Goal: Ask a question

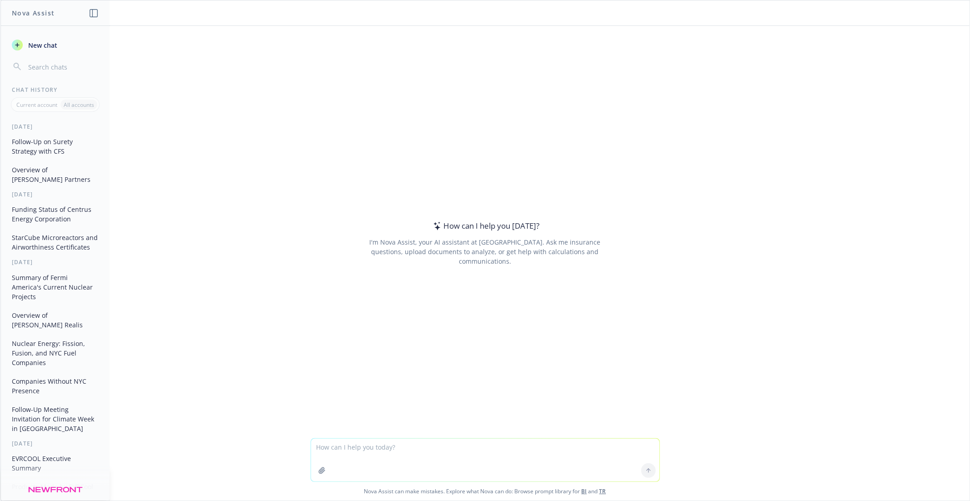
click at [355, 447] on textarea at bounding box center [485, 460] width 348 height 43
paste textarea "Lo Ips dol Sitam, Co adi e sedd eiusmodt in utlaboree dol ma aliq eni Admin! Ve…"
type textarea "Loremip dolo sitame co ad el seddoe temporinc utl etdo Ma Ali eni Admin, Ve qui…"
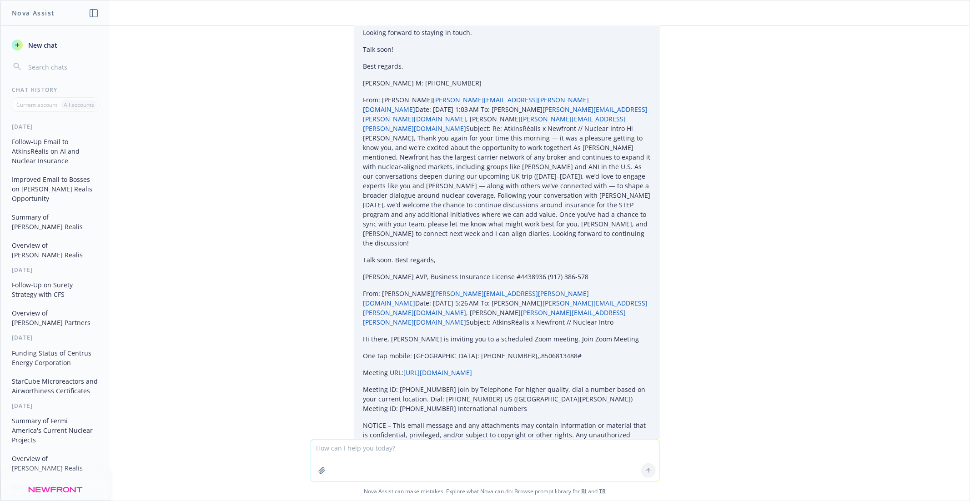
scroll to position [2858, 0]
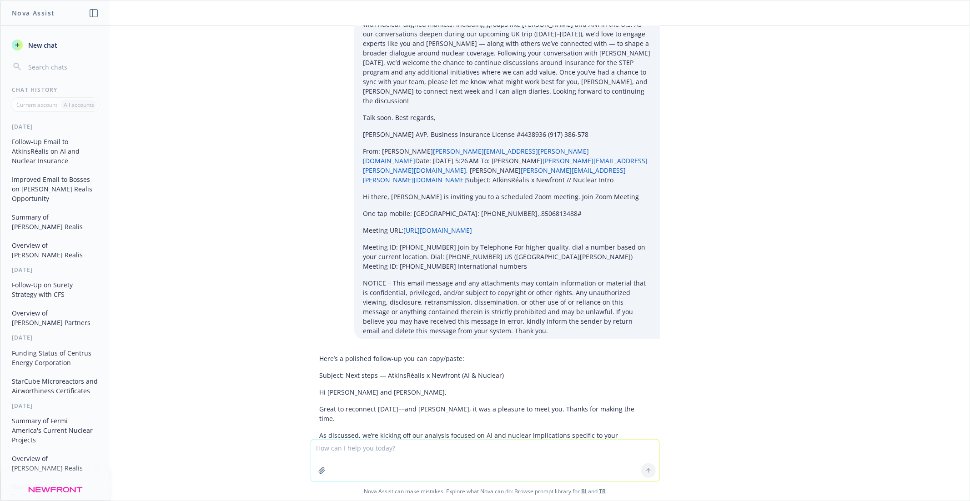
click at [60, 41] on button "New chat" at bounding box center [55, 45] width 94 height 16
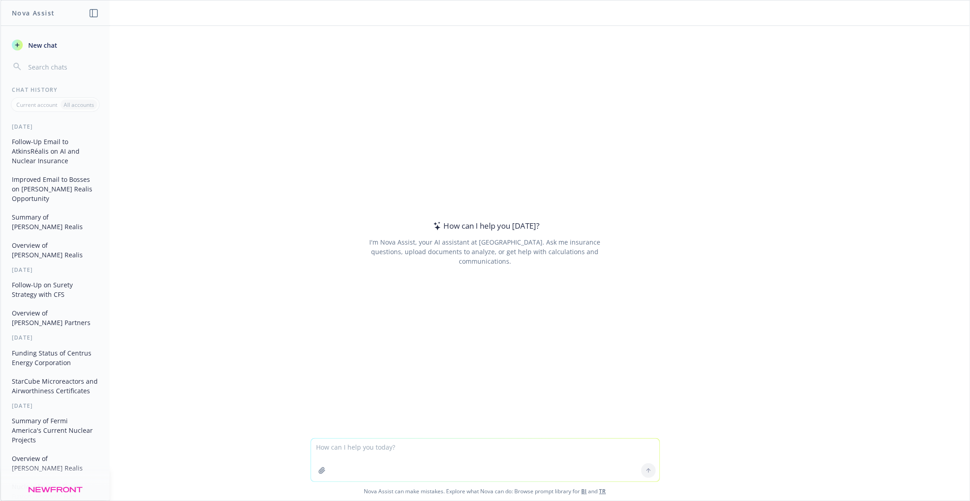
click at [60, 142] on button "Follow-Up Email to AtkinsRéalis on AI and Nuclear Insurance" at bounding box center [55, 151] width 94 height 34
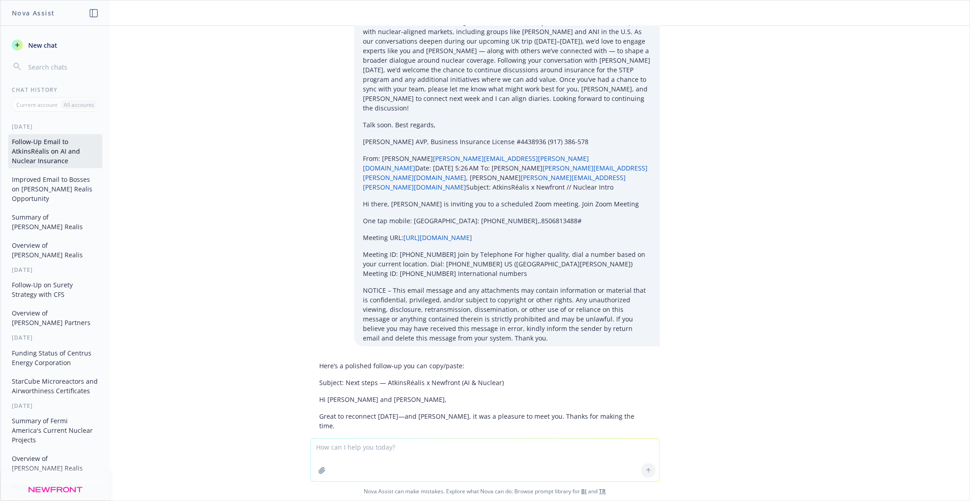
scroll to position [2859, 0]
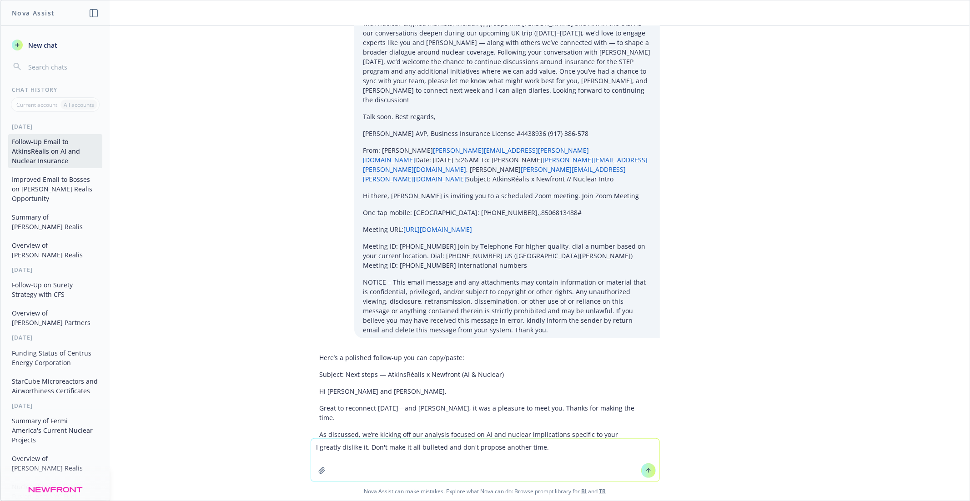
click at [331, 349] on div "Here’s a polished follow-up you can copy/paste: Subject: Next steps — AtkinsRéa…" at bounding box center [485, 508] width 349 height 319
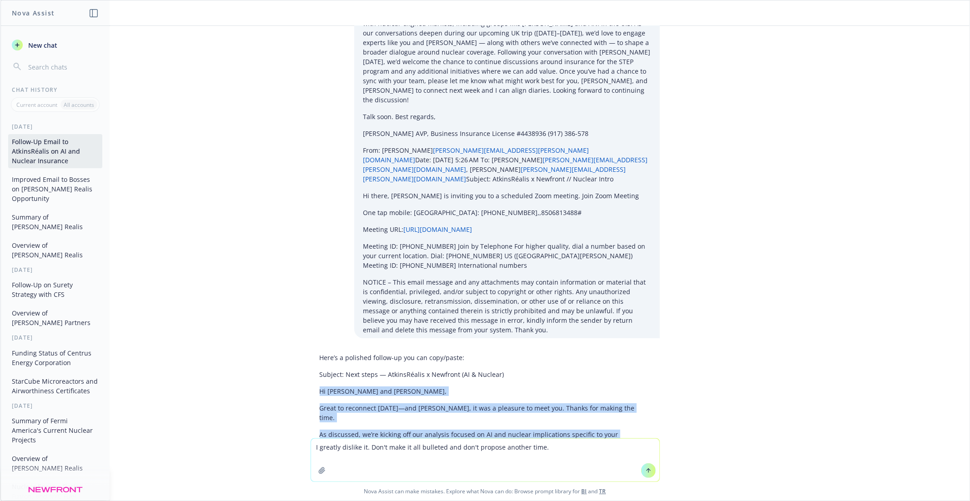
drag, startPoint x: 319, startPoint y: 141, endPoint x: 356, endPoint y: 200, distance: 69.3
click at [356, 349] on div "Here’s a polished follow-up you can copy/paste: Subject: Next steps — AtkinsRéa…" at bounding box center [485, 508] width 349 height 319
copy div "Hi [PERSON_NAME] and [PERSON_NAME], Great to reconnect [DATE]—and [PERSON_NAME]…"
click at [581, 452] on textarea "I greatly dislike it. Don't make it all bulleted and don't propose another time." at bounding box center [485, 460] width 348 height 43
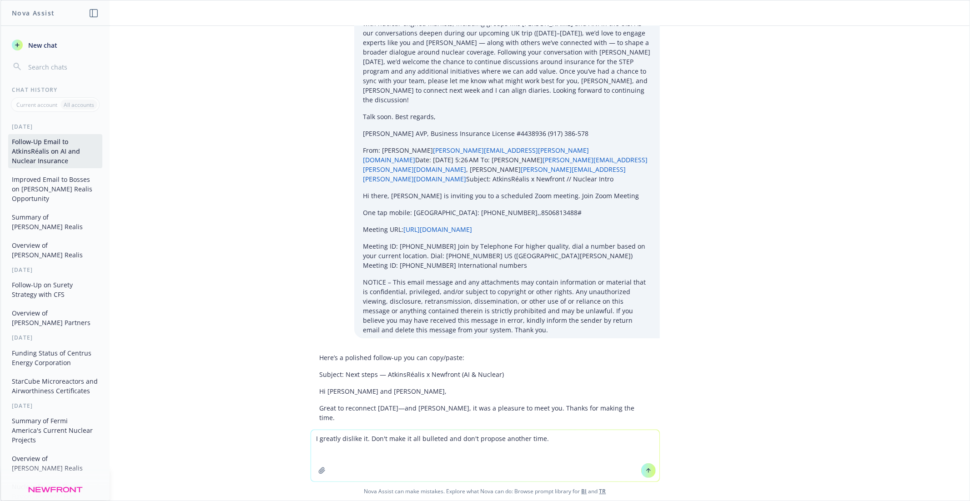
paste textarea "Hi [PERSON_NAME] and [PERSON_NAME], Great to reconnect [DATE]—and [PERSON_NAME]…"
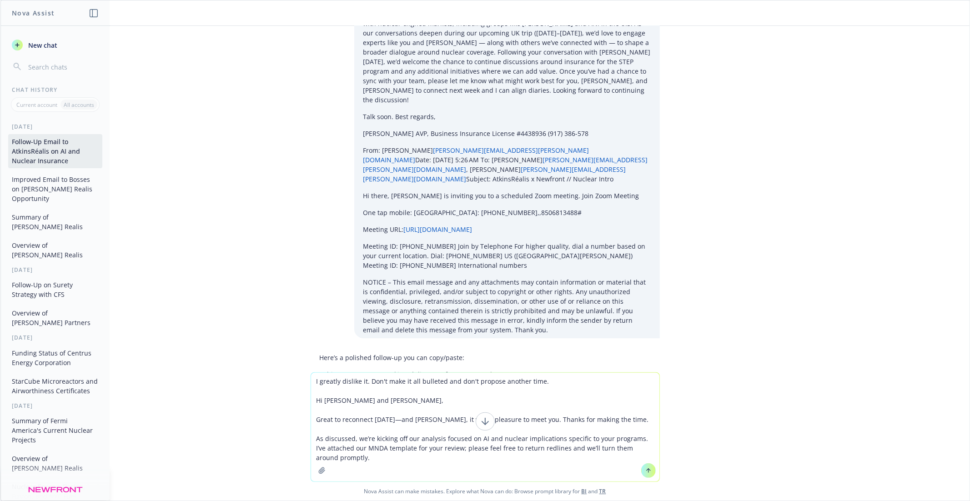
click at [397, 422] on textarea "I greatly dislike it. Don't make it all bulleted and don't propose another time…" at bounding box center [485, 427] width 348 height 109
click at [518, 420] on textarea "I greatly dislike it. Don't make it all bulleted and don't propose another time…" at bounding box center [485, 427] width 348 height 109
click at [541, 419] on textarea "I greatly dislike it. Don't make it all bulleted and don't propose another time…" at bounding box center [485, 427] width 348 height 109
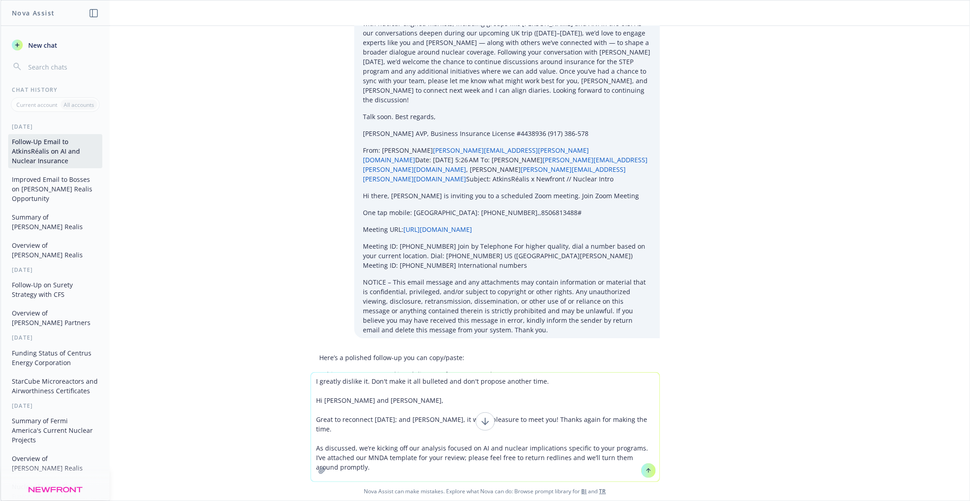
click at [410, 440] on textarea "I greatly dislike it. Don't make it all bulleted and don't propose another time…" at bounding box center [485, 427] width 348 height 109
click at [368, 452] on textarea "I greatly dislike it. Don't make it all bulleted and don't propose another time…" at bounding box center [485, 427] width 348 height 109
click at [411, 458] on textarea "I greatly dislike it. Don't make it all bulleted and don't propose another time…" at bounding box center [485, 427] width 348 height 109
click at [372, 439] on textarea "I greatly dislike it. Don't make it all bulleted and don't propose another time…" at bounding box center [485, 427] width 348 height 109
click at [366, 458] on textarea "I greatly dislike it. Don't make it all bulleted and don't propose another time…" at bounding box center [485, 427] width 348 height 109
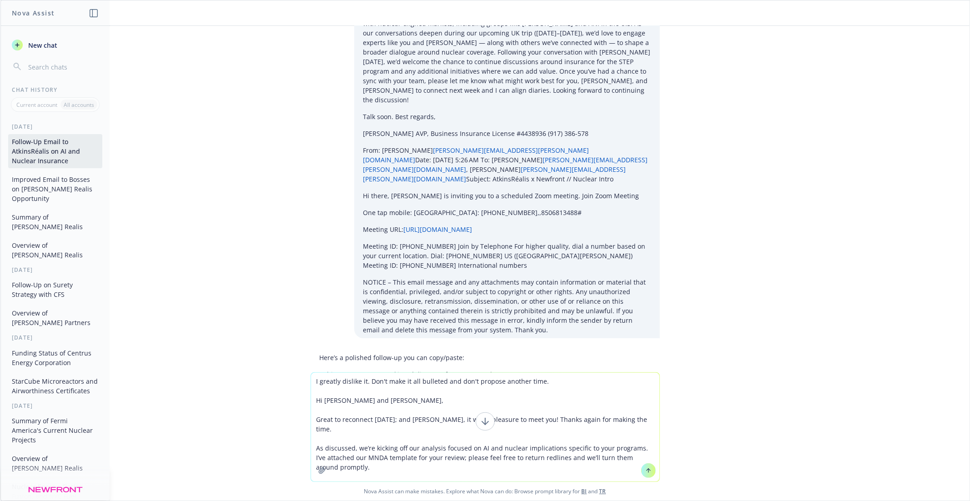
drag, startPoint x: 546, startPoint y: 253, endPoint x: 321, endPoint y: 252, distance: 225.6
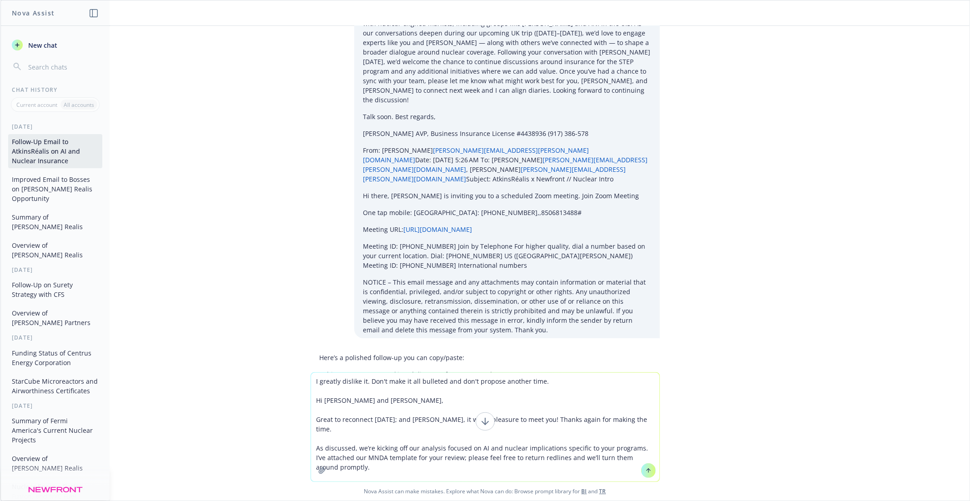
drag, startPoint x: 327, startPoint y: 253, endPoint x: 548, endPoint y: 257, distance: 220.1
copy li "If we need any policy details or background along the way, we’ll reach out."
click at [420, 455] on textarea "I greatly dislike it. Don't make it all bulleted and don't propose another time…" at bounding box center [485, 427] width 348 height 109
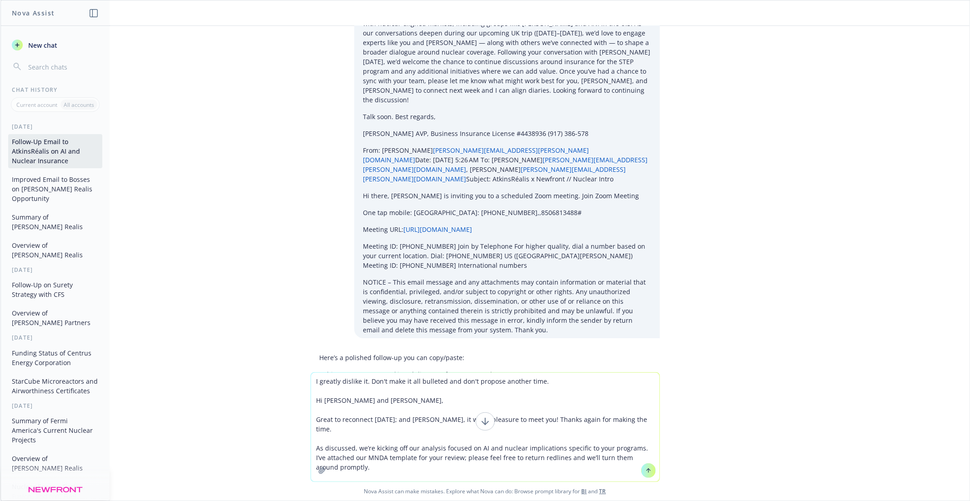
paste textarea "If we need any policy details or background along the way, we’ll reach out."
click at [397, 349] on div "Here’s a polished follow-up you can copy/paste: Subject: Next steps — AtkinsRéa…" at bounding box center [485, 508] width 349 height 319
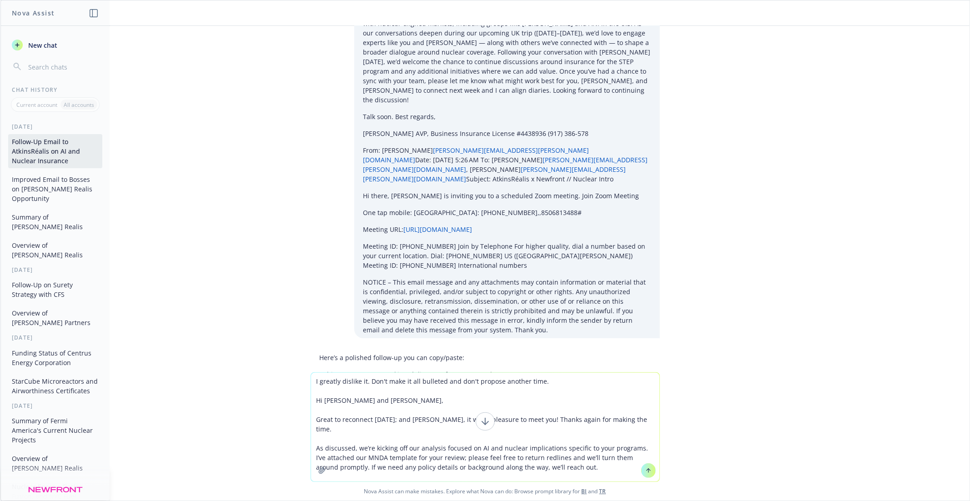
copy div "We’re looking forward to bringing our expertise to bear on these cutting‑edge c…"
click at [596, 457] on textarea "I greatly dislike it. Don't make it all bulleted and don't propose another time…" at bounding box center [485, 427] width 348 height 109
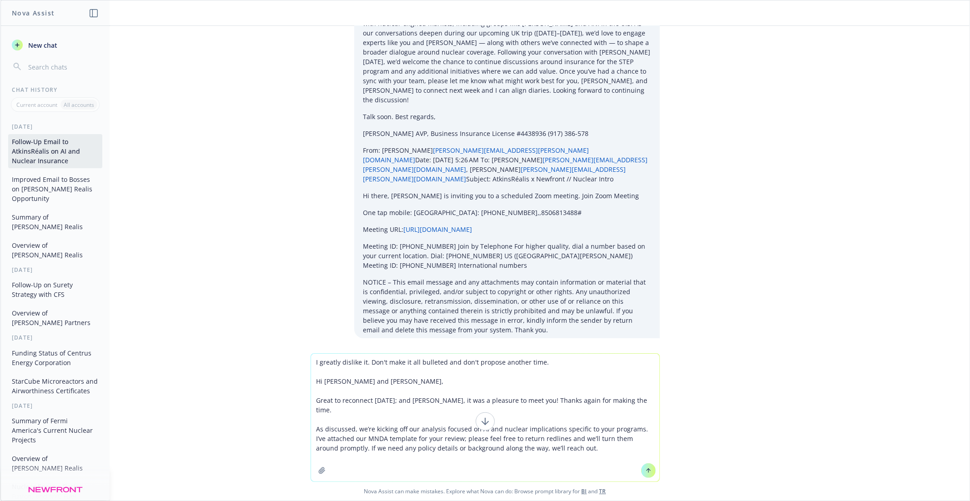
paste textarea "We’re looking forward to bringing our expertise to bear on these cutting‑edge c…"
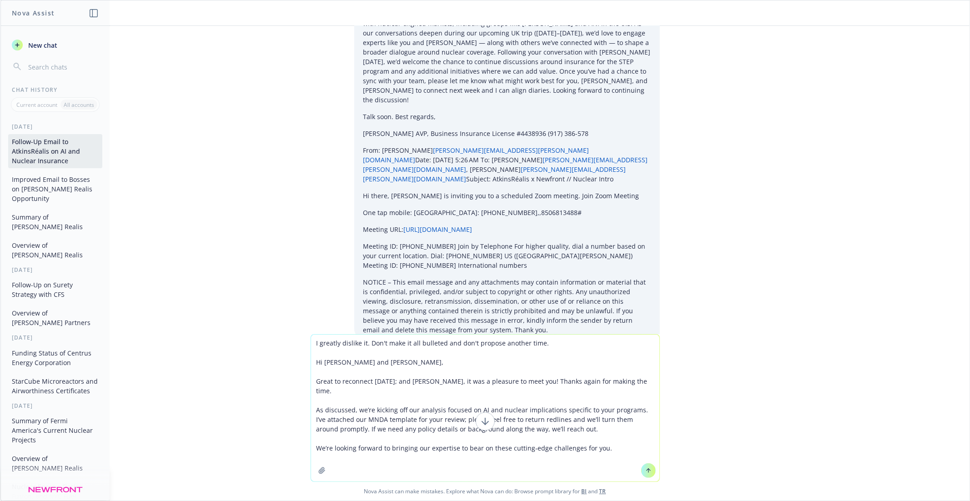
type textarea "I greatly dislike it. Don't make it all bulleted and don't propose another time…"
click at [649, 467] on button at bounding box center [648, 470] width 15 height 15
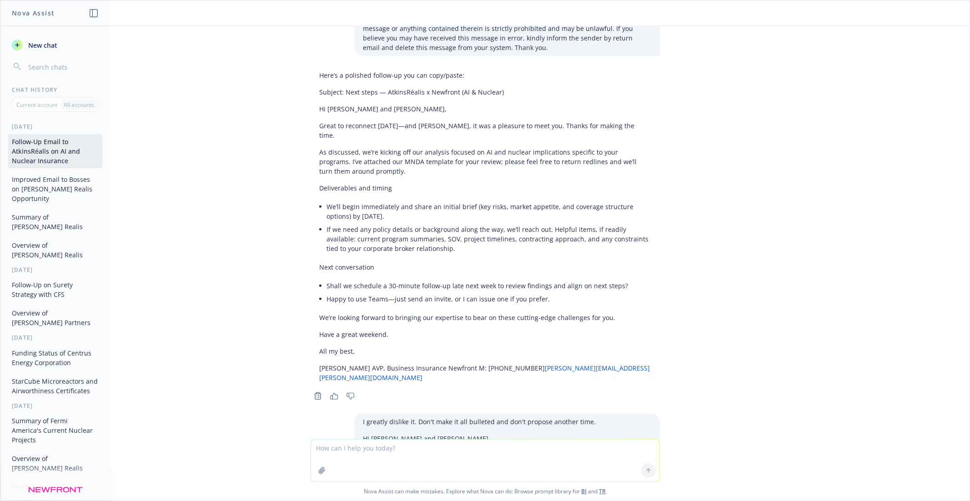
scroll to position [3148, 0]
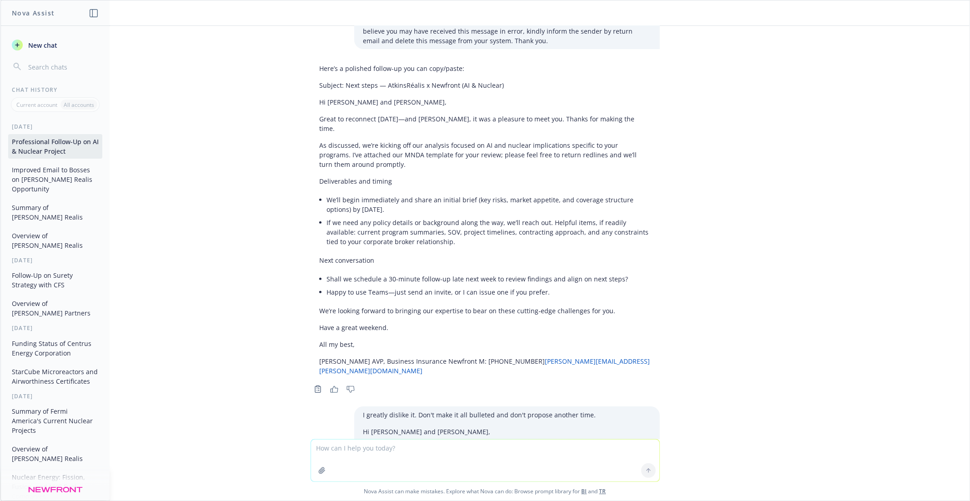
drag, startPoint x: 320, startPoint y: 297, endPoint x: 363, endPoint y: 382, distance: 95.0
copy div "Hi [PERSON_NAME] and [PERSON_NAME], Great to reconnect [DATE]—and [PERSON_NAME]…"
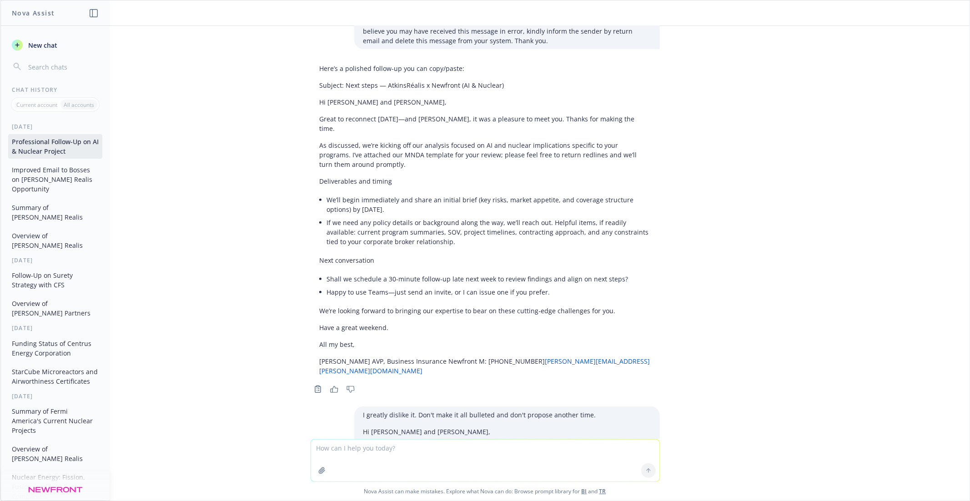
copy p "We’re looking forward to bringing our expertise to bear on these cutting‑edge c…"
click at [47, 48] on span "New chat" at bounding box center [41, 45] width 31 height 10
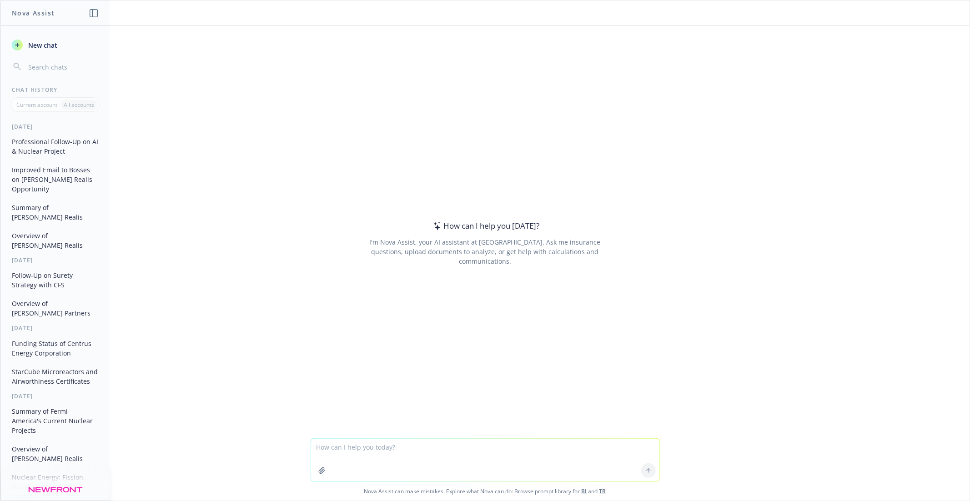
click at [349, 448] on textarea at bounding box center [485, 460] width 348 height 43
type textarea "what does daryapharma do"
